Goal: Information Seeking & Learning: Understand process/instructions

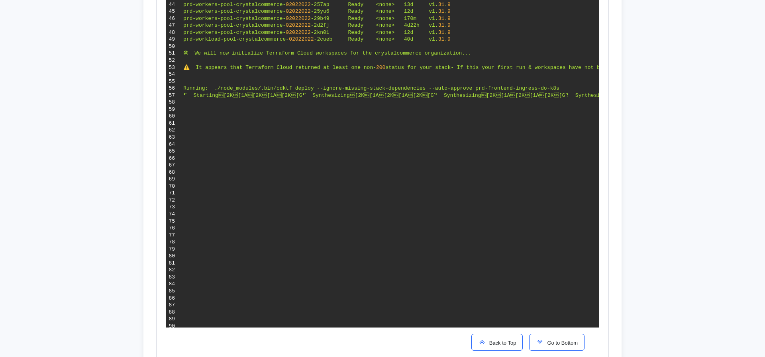
scroll to position [559, 0]
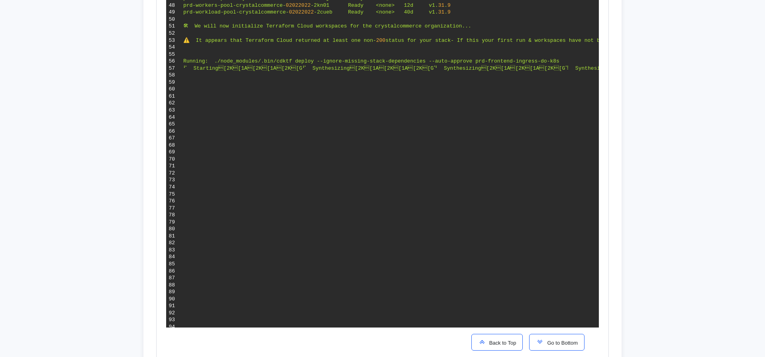
click at [566, 345] on span "Go to Bottom" at bounding box center [561, 343] width 34 height 6
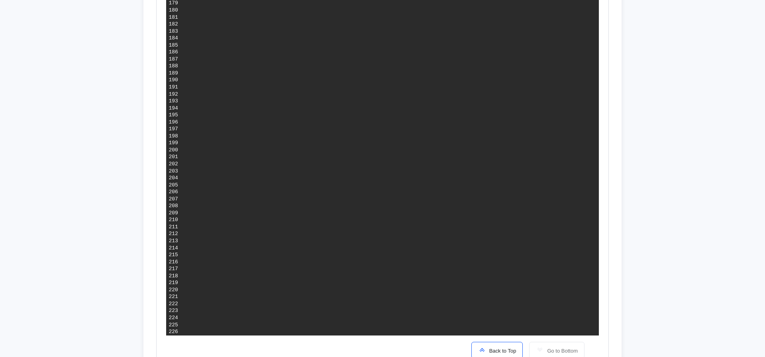
scroll to position [1497, 0]
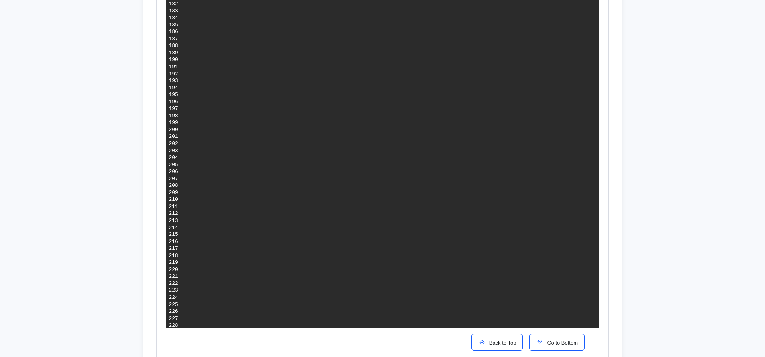
click at [557, 343] on span "Go to Bottom" at bounding box center [561, 343] width 34 height 6
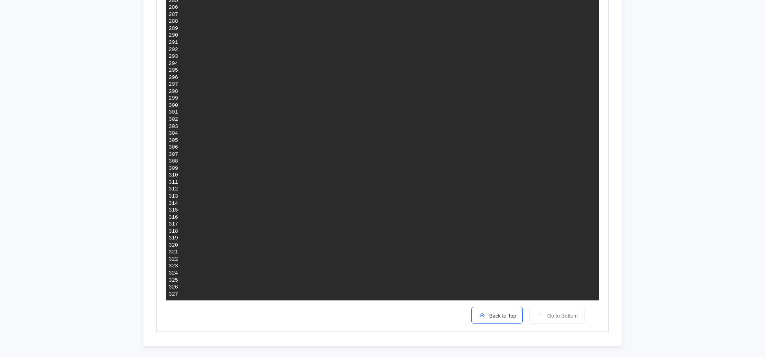
scroll to position [462, 0]
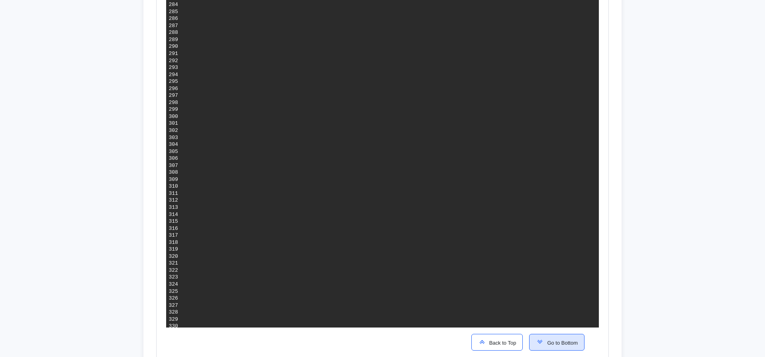
click at [553, 340] on span "Go to Bottom" at bounding box center [561, 343] width 34 height 6
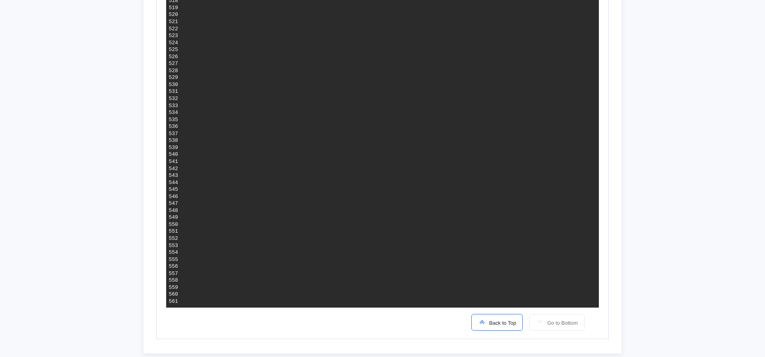
scroll to position [350, 0]
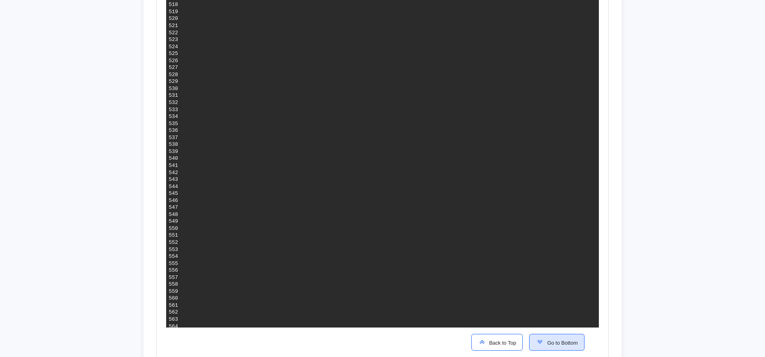
click at [553, 340] on span "Go to Bottom" at bounding box center [561, 343] width 34 height 6
click at [566, 333] on div "Back to Top Go to Bottom" at bounding box center [528, 341] width 126 height 29
click at [567, 341] on span "Go to Bottom" at bounding box center [561, 343] width 34 height 6
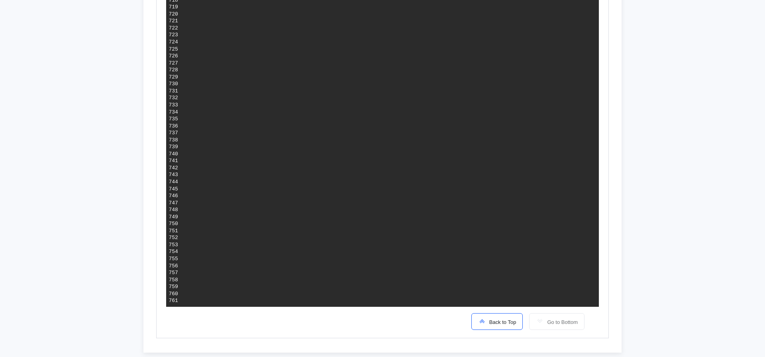
scroll to position [1756, 0]
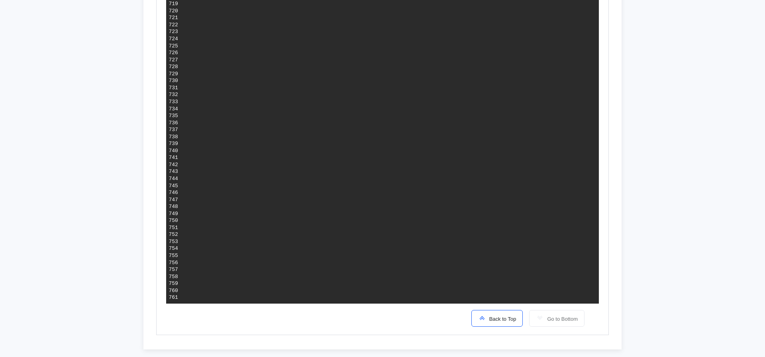
click at [505, 316] on span "Back to Top" at bounding box center [501, 319] width 30 height 6
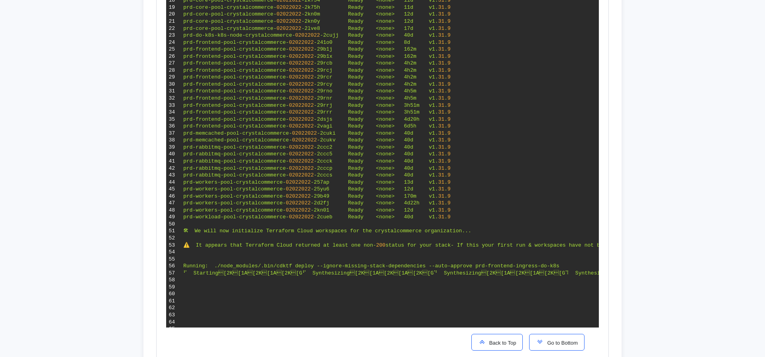
click at [554, 341] on span "Go to Bottom" at bounding box center [561, 343] width 34 height 6
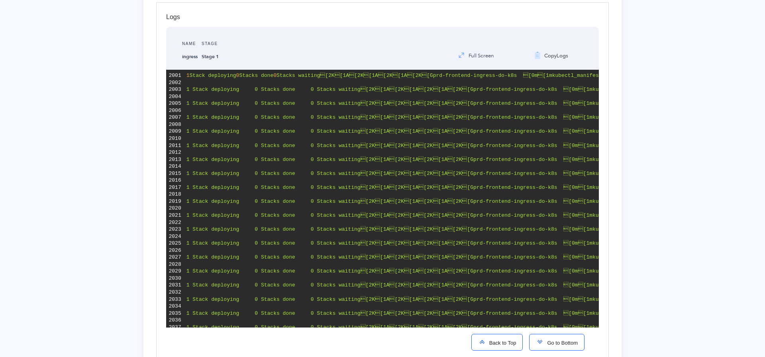
scroll to position [1501, 0]
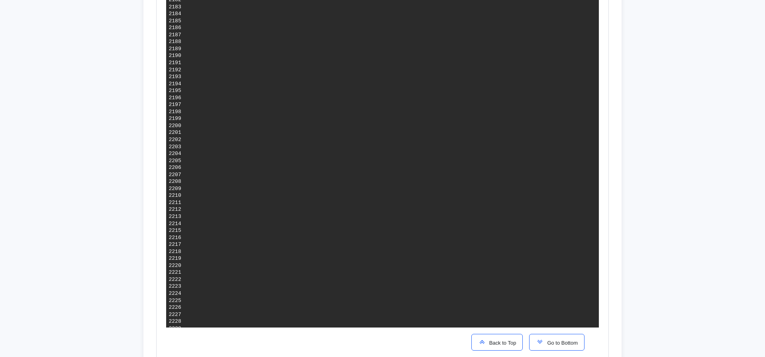
click at [546, 340] on span "Go to Bottom" at bounding box center [561, 343] width 34 height 6
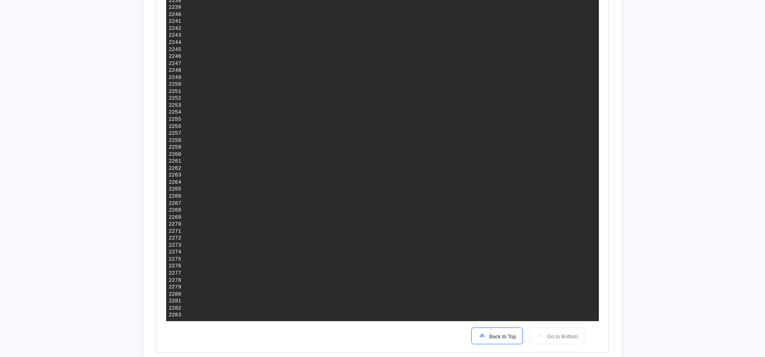
scroll to position [1896, 0]
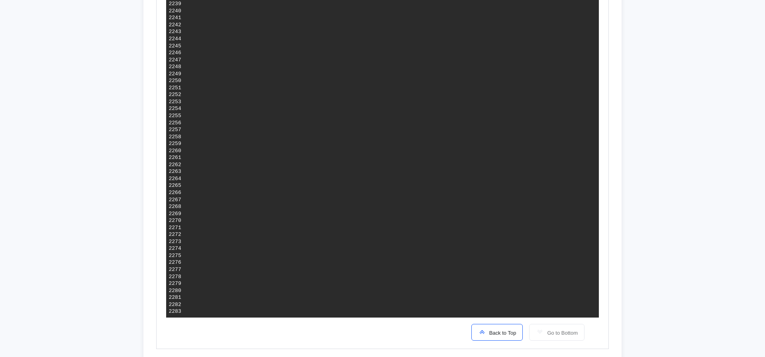
click at [509, 335] on span "Back to Top" at bounding box center [501, 333] width 30 height 6
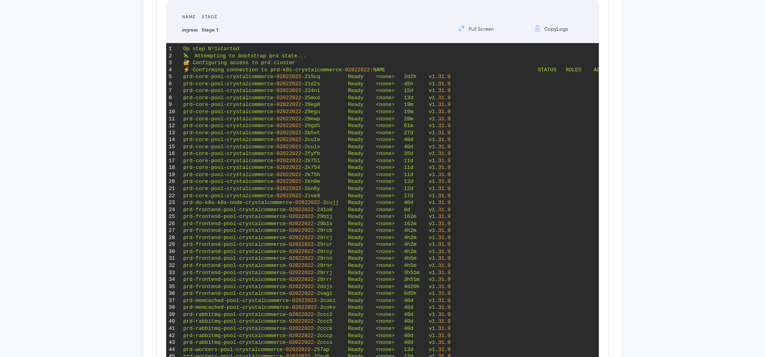
click at [544, 341] on span "Go to Bottom" at bounding box center [561, 343] width 34 height 6
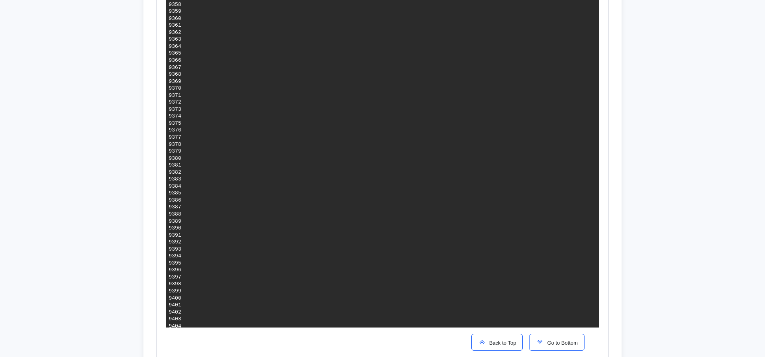
scroll to position [982, 0]
click at [551, 342] on span "Go to Bottom" at bounding box center [561, 343] width 34 height 6
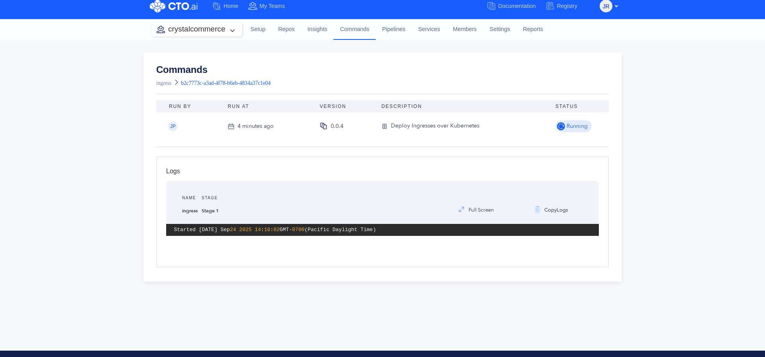
scroll to position [0, 0]
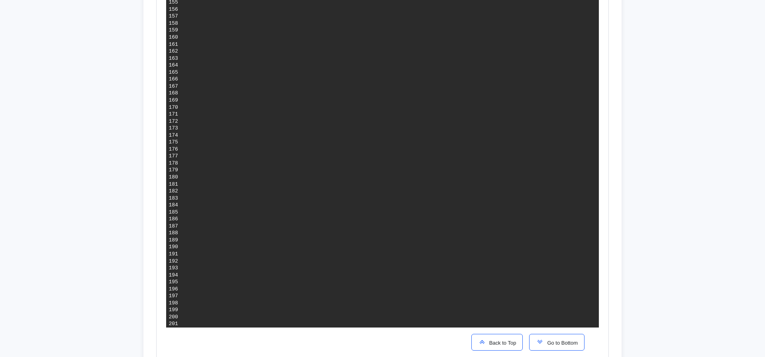
click at [548, 347] on button "Go to Bottom" at bounding box center [556, 342] width 55 height 17
click at [544, 342] on span "Go to Bottom" at bounding box center [561, 343] width 34 height 6
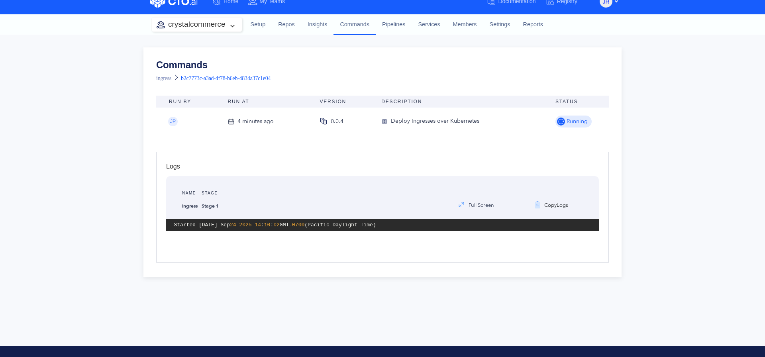
scroll to position [0, 0]
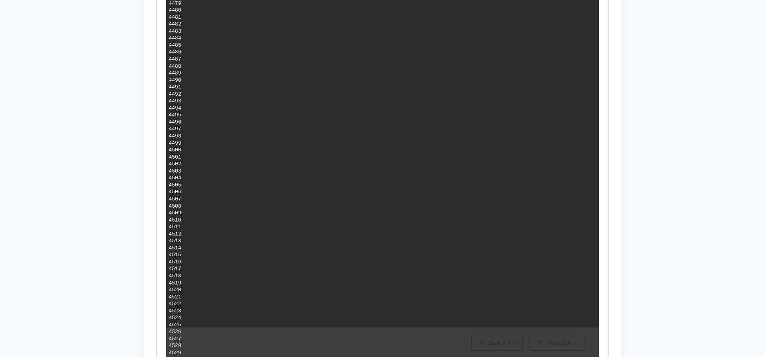
scroll to position [9089, 0]
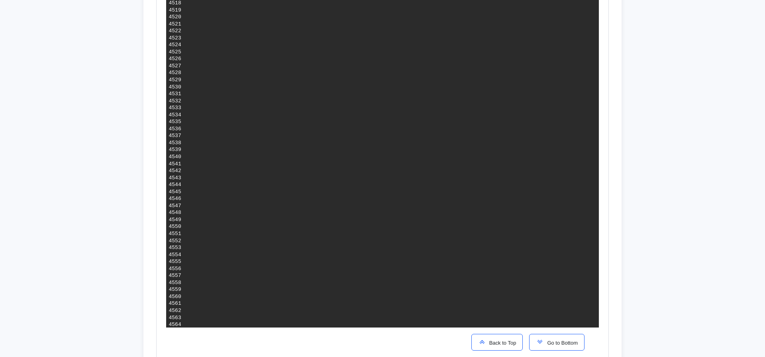
drag, startPoint x: 492, startPoint y: 71, endPoint x: 331, endPoint y: 74, distance: 161.0
